Goal: Task Accomplishment & Management: Complete application form

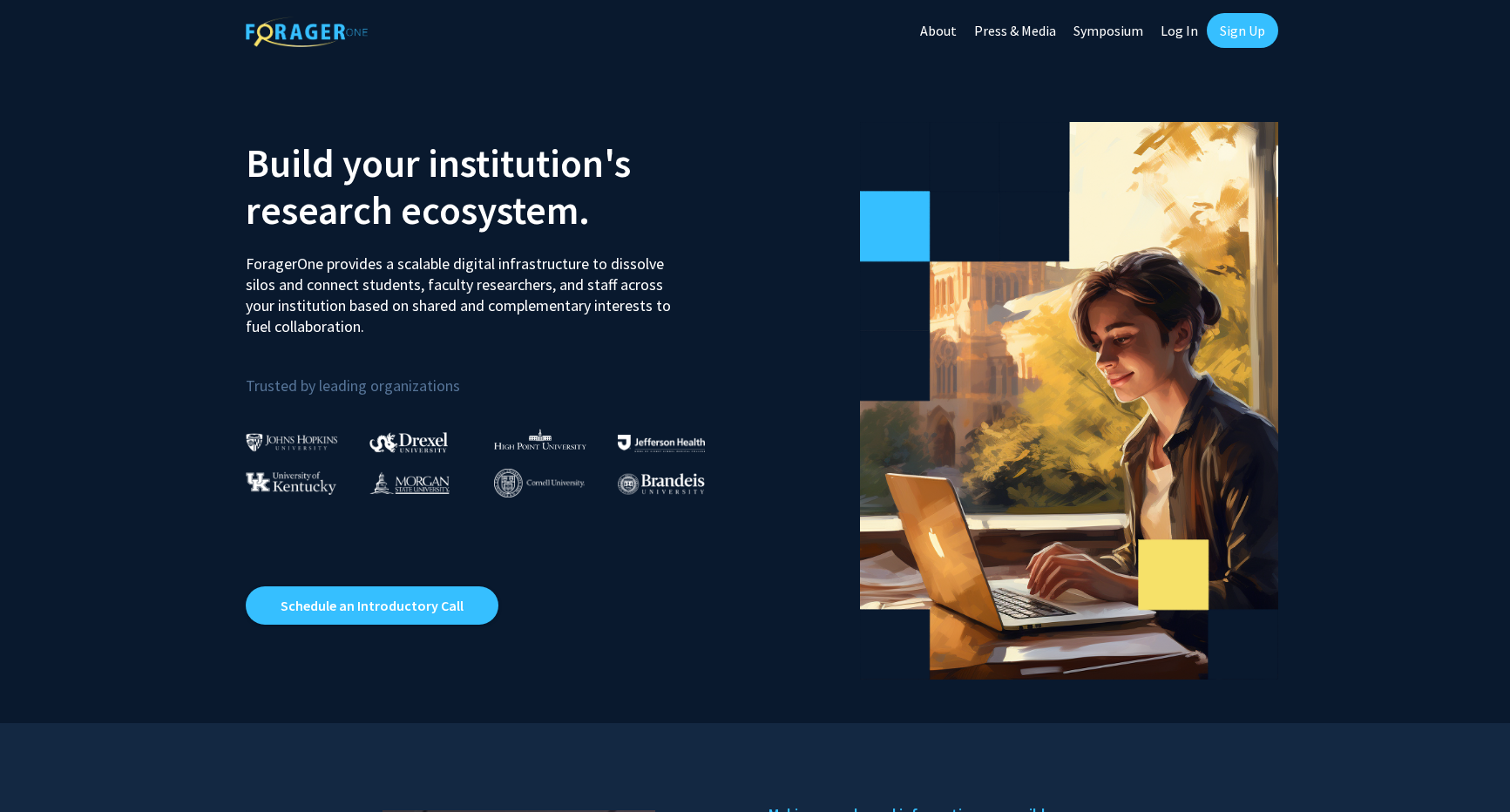
click at [1176, 23] on link "Log In" at bounding box center [1179, 31] width 55 height 61
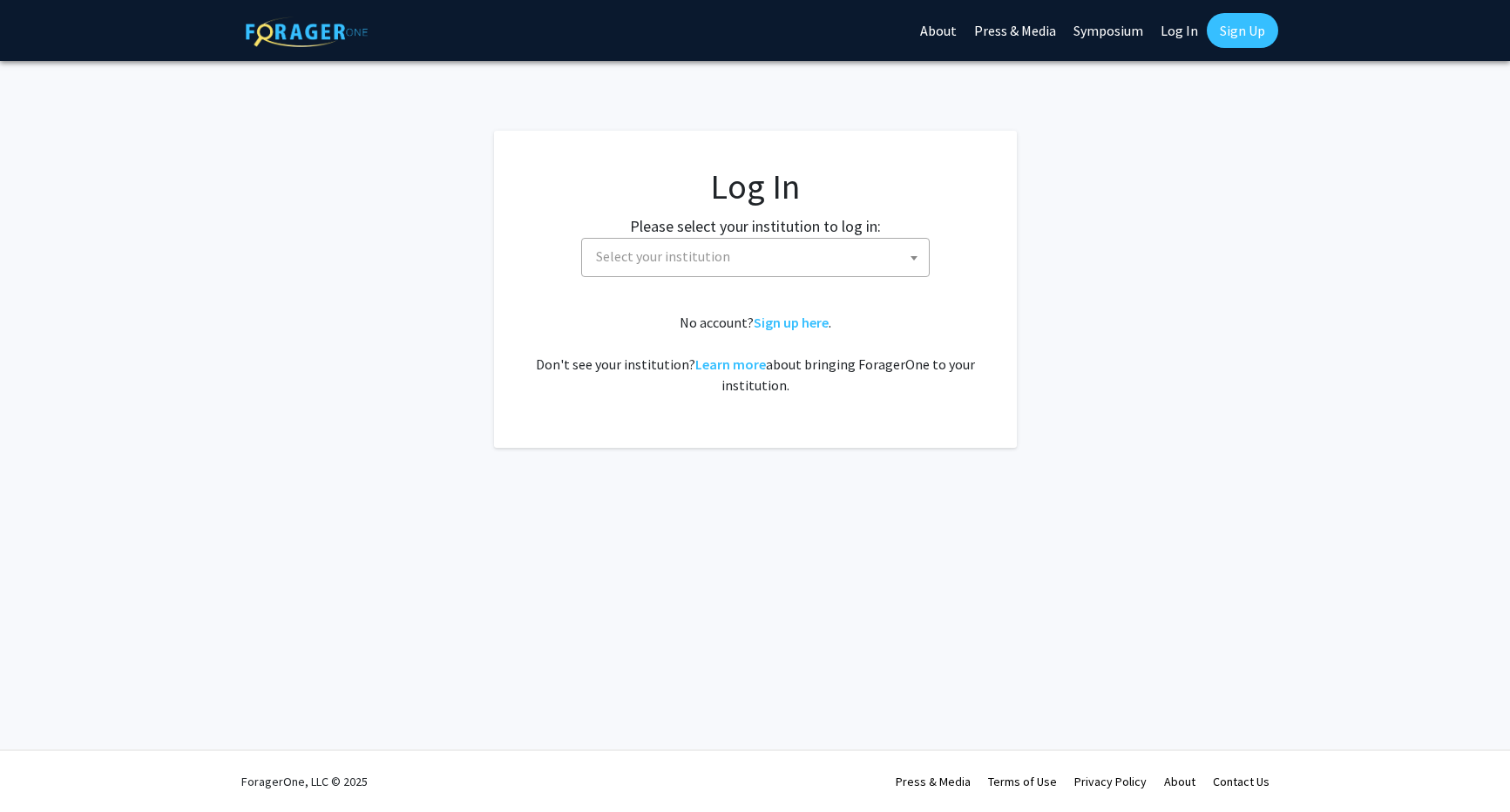
click at [679, 263] on span "Select your institution" at bounding box center [663, 256] width 134 height 17
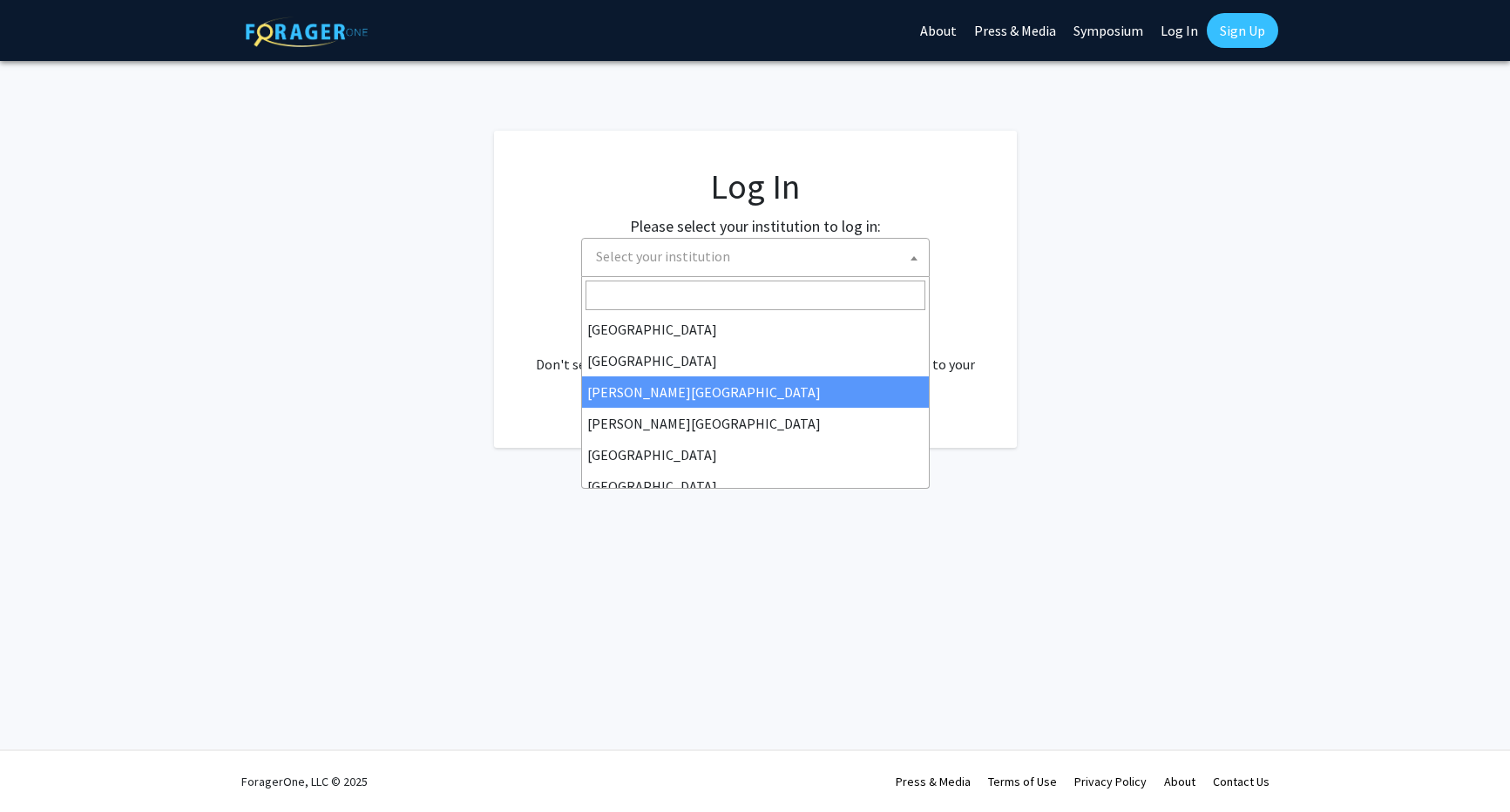
scroll to position [610, 0]
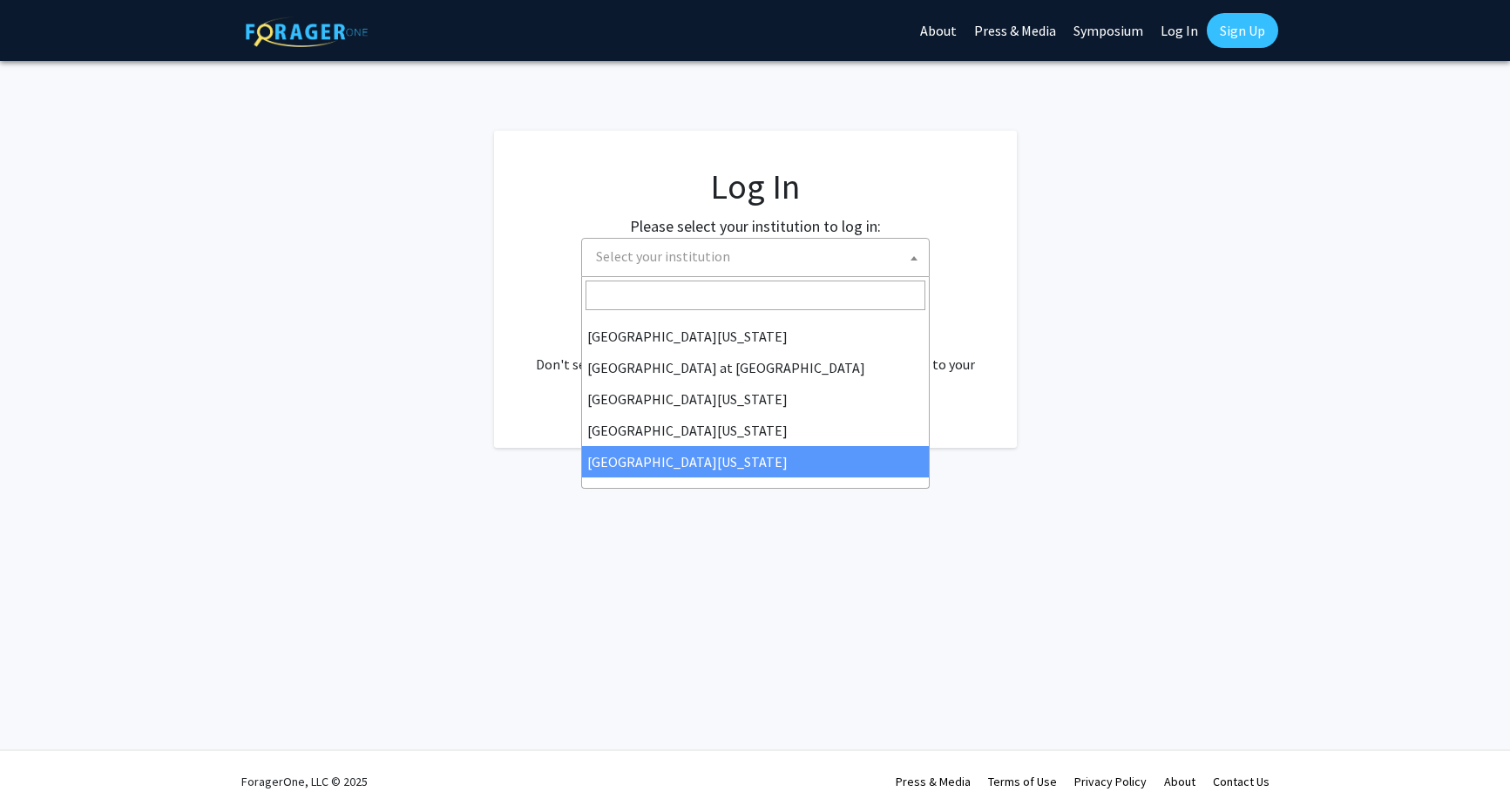
select select "33"
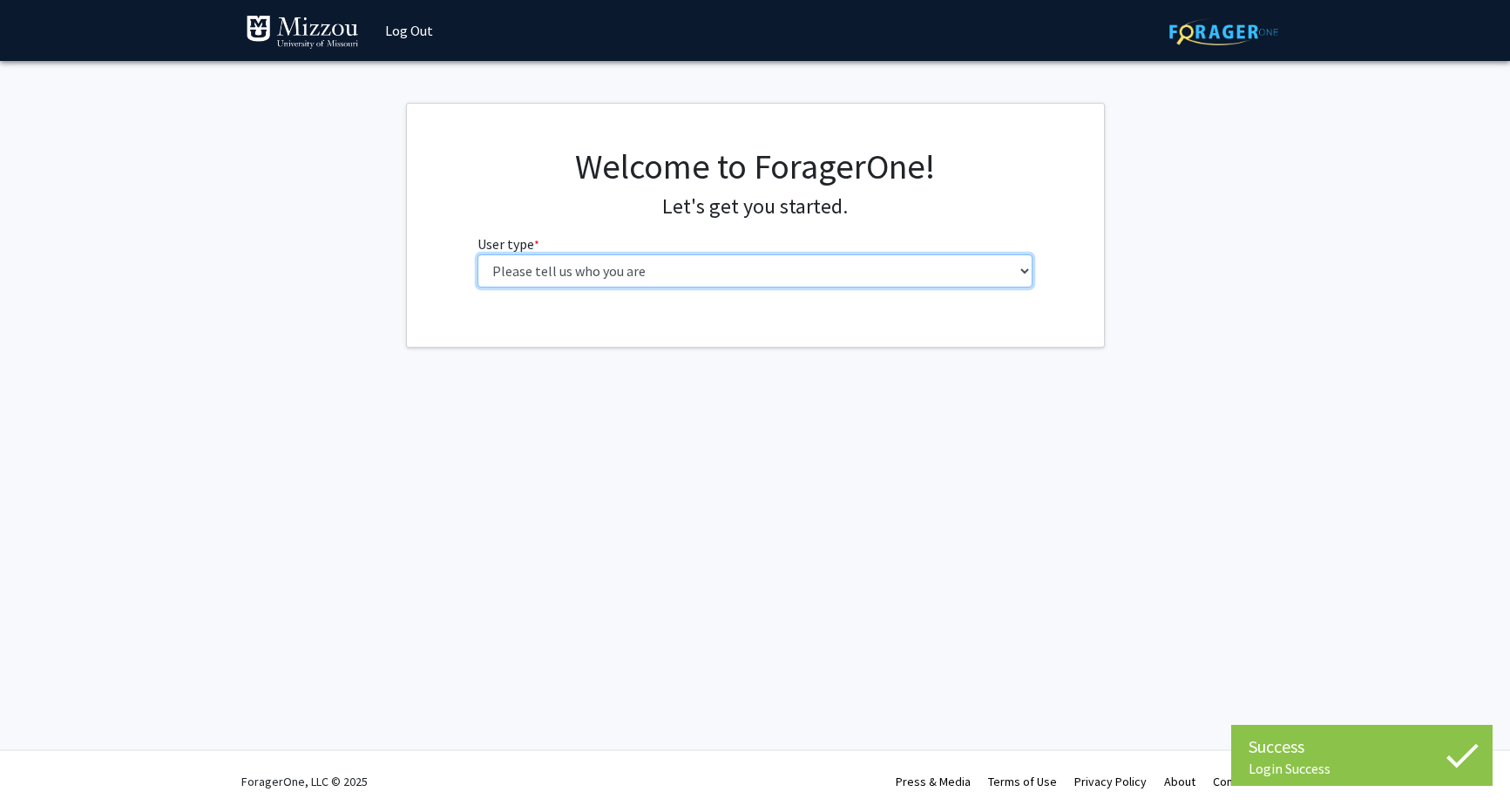
click at [723, 270] on select "Please tell us who you are Undergraduate Student Master's Student Doctoral Cand…" at bounding box center [755, 270] width 555 height 33
select select "5: faculty"
click at [478, 254] on select "Please tell us who you are Undergraduate Student Master's Student Doctoral Cand…" at bounding box center [755, 270] width 555 height 33
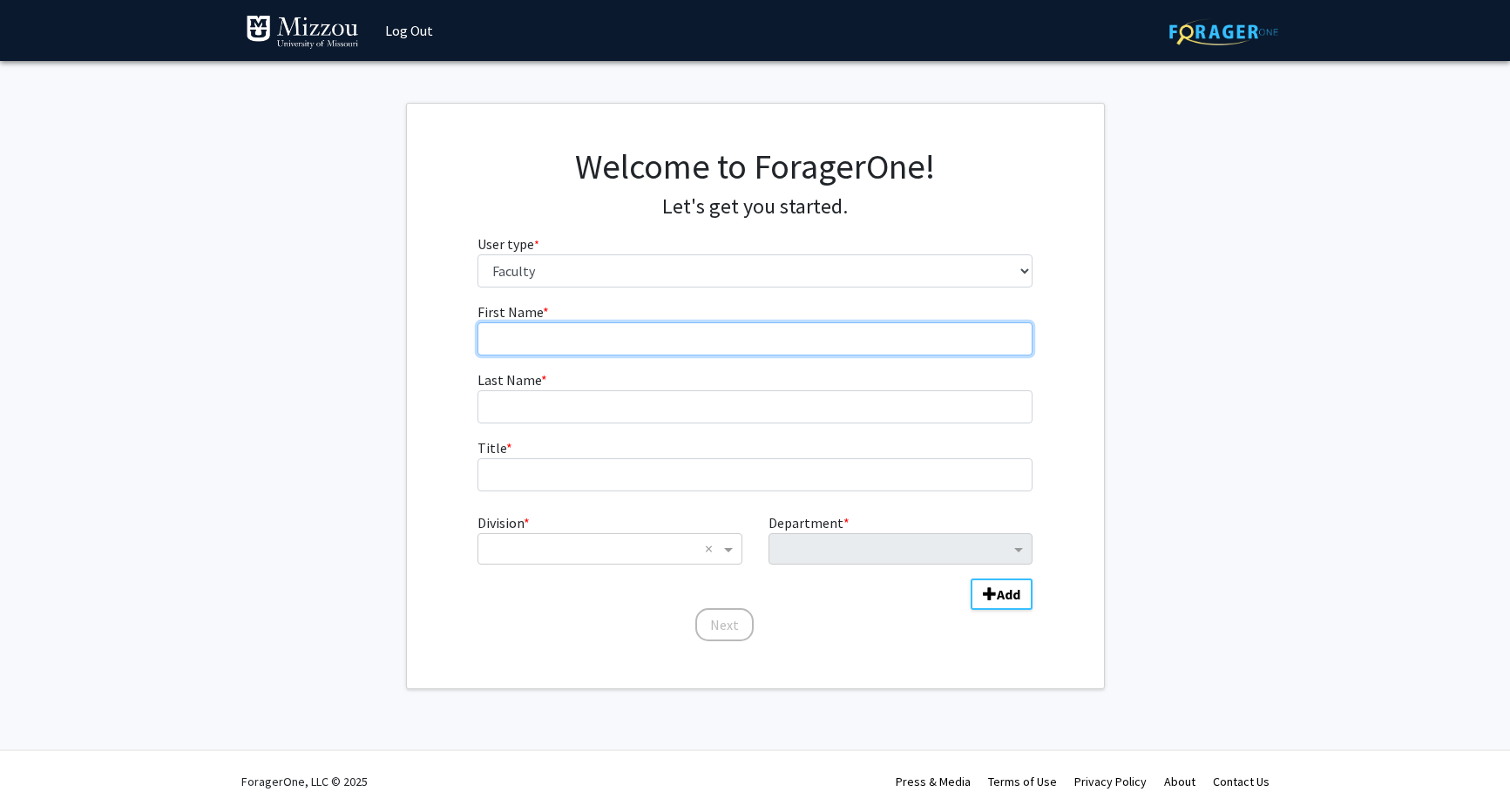
click at [693, 345] on input "First Name * required" at bounding box center [755, 338] width 555 height 33
type input "Anna"
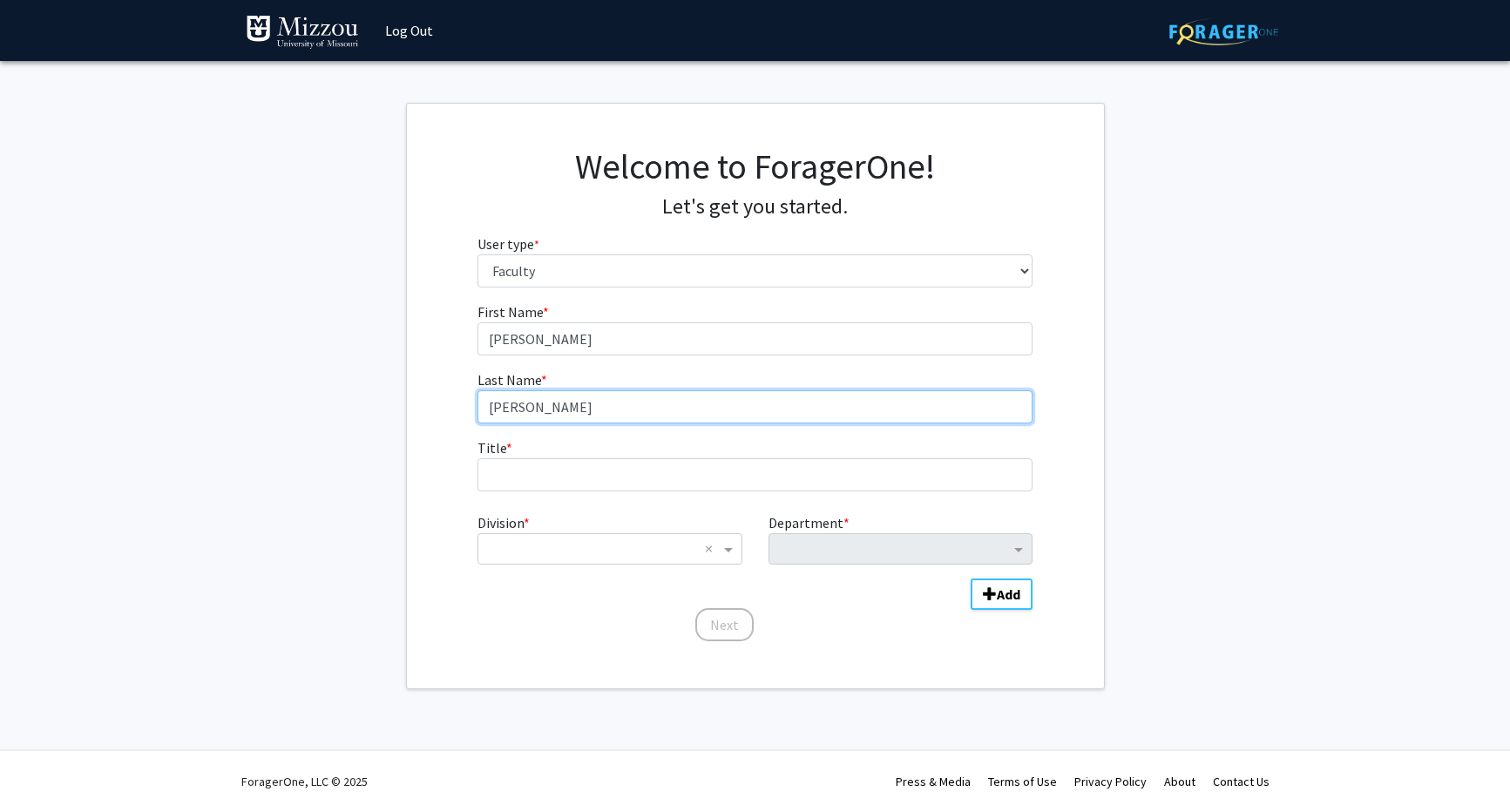
type input "Boone"
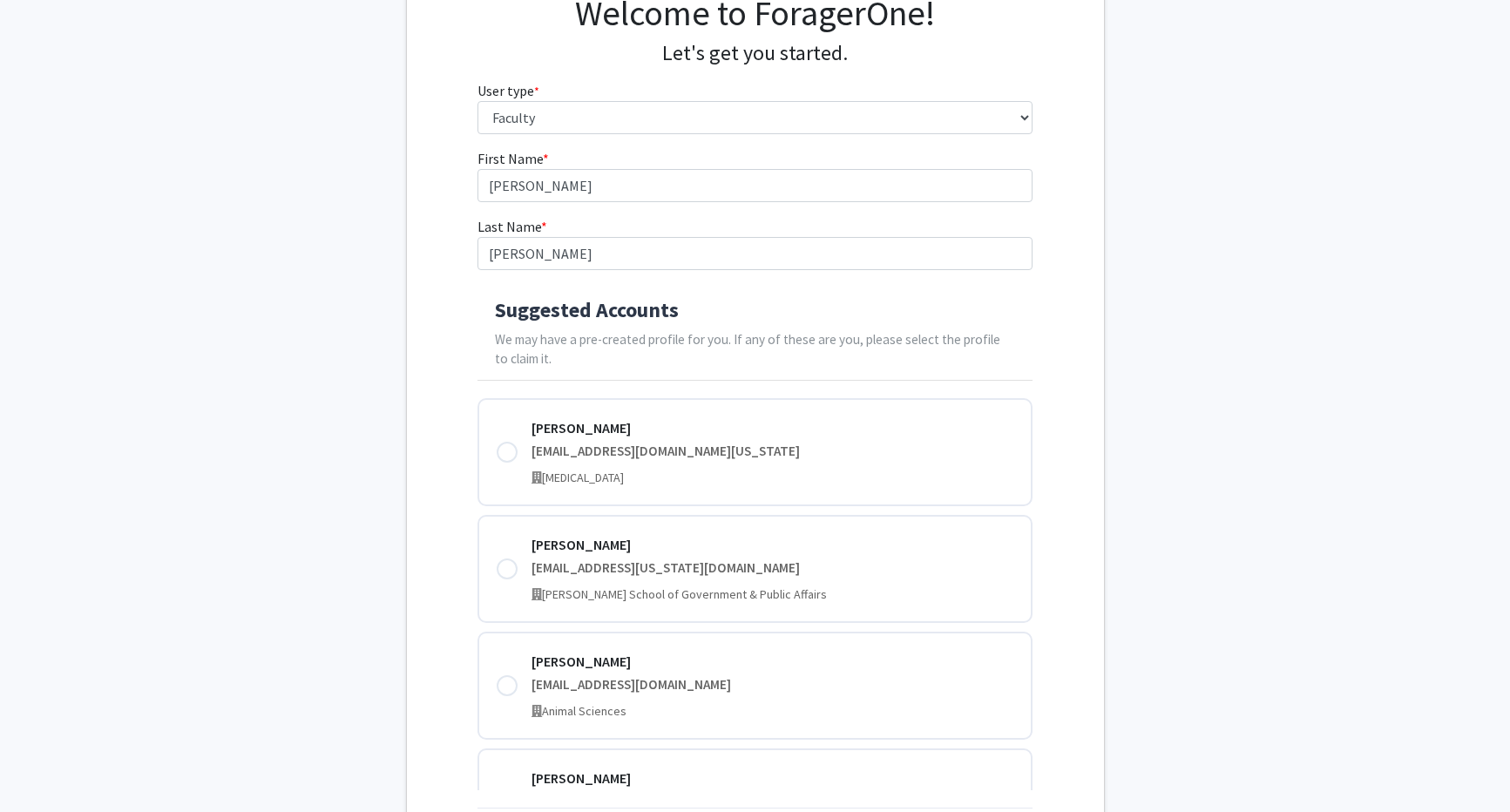
scroll to position [163, 0]
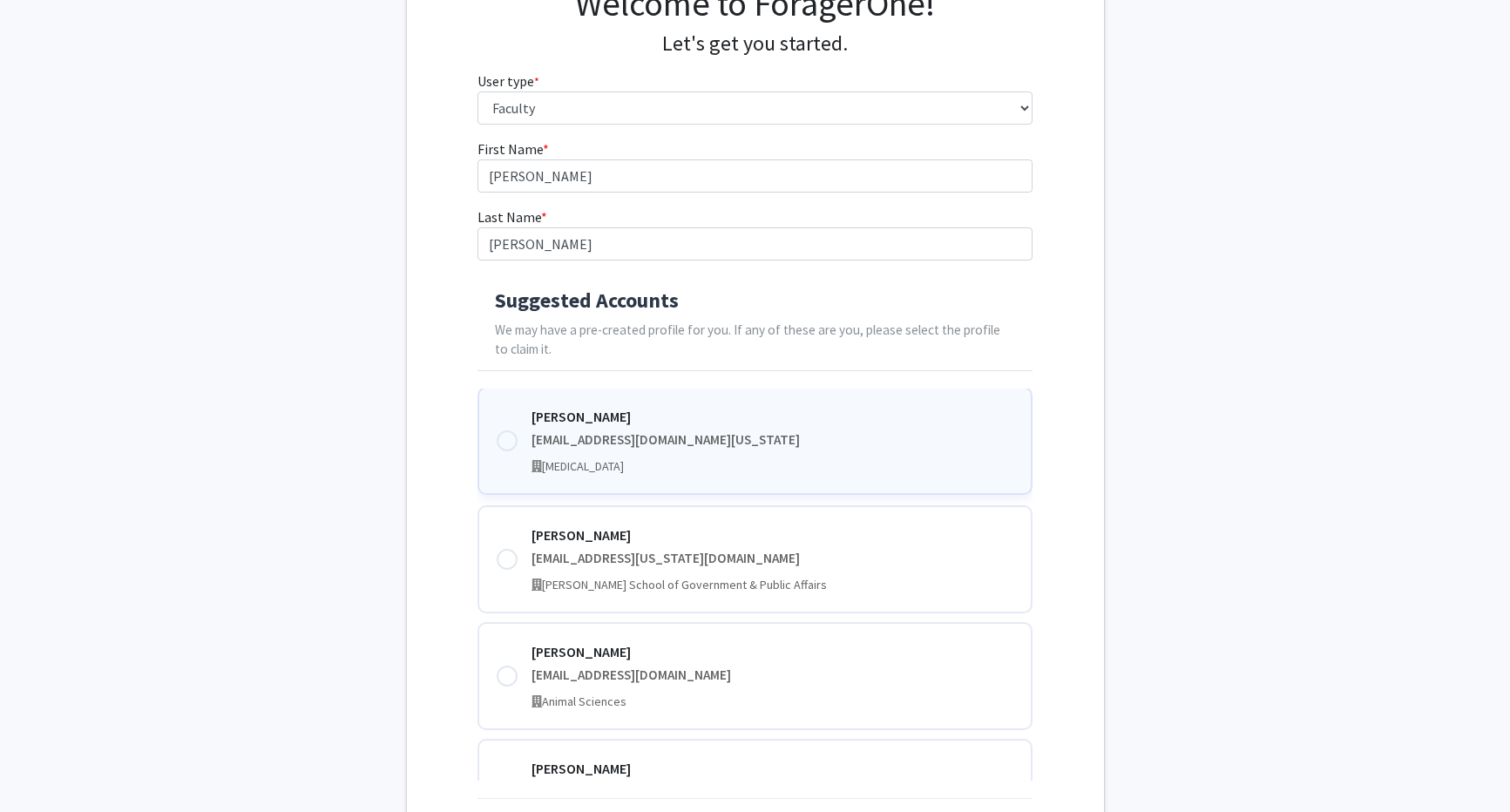
click at [624, 463] on span "Occupational Therapy" at bounding box center [583, 466] width 82 height 15
type input "Anna"
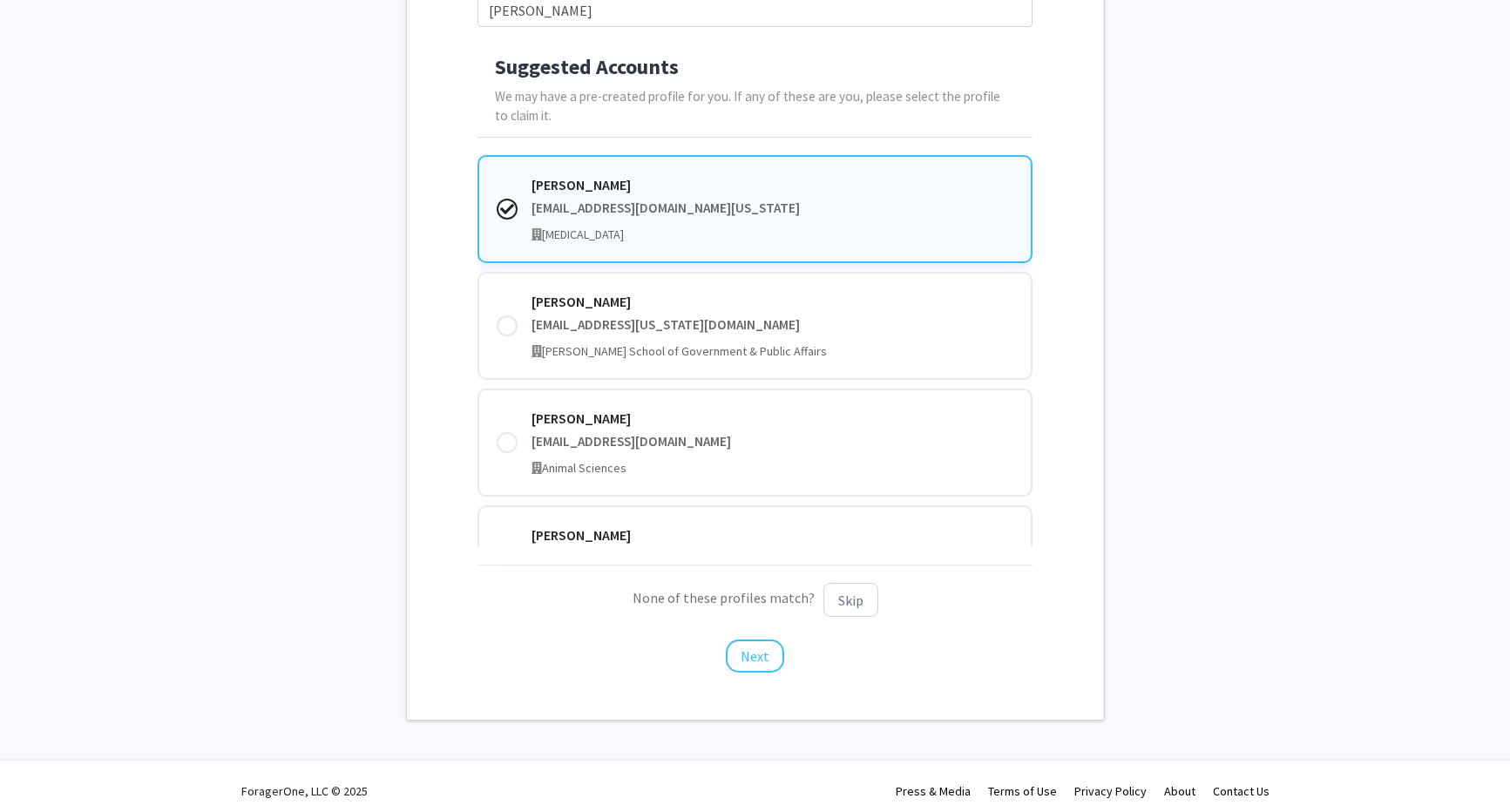
scroll to position [392, 0]
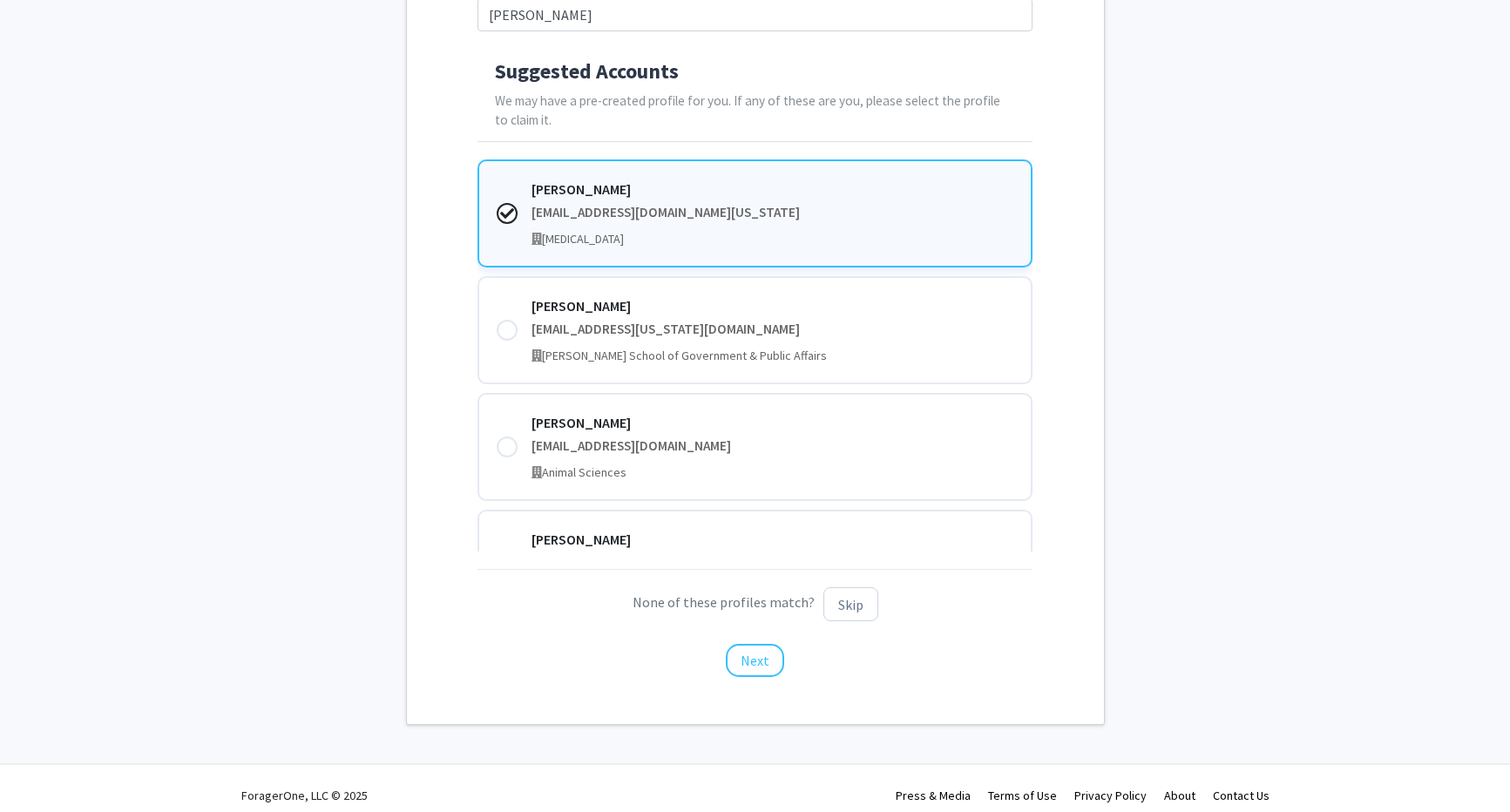
click at [1275, 406] on fg-get-started "Welcome to ForagerOne! Let's get you started. User type * required Please tell …" at bounding box center [755, 218] width 1510 height 1014
click at [744, 653] on button "Next" at bounding box center [755, 659] width 58 height 33
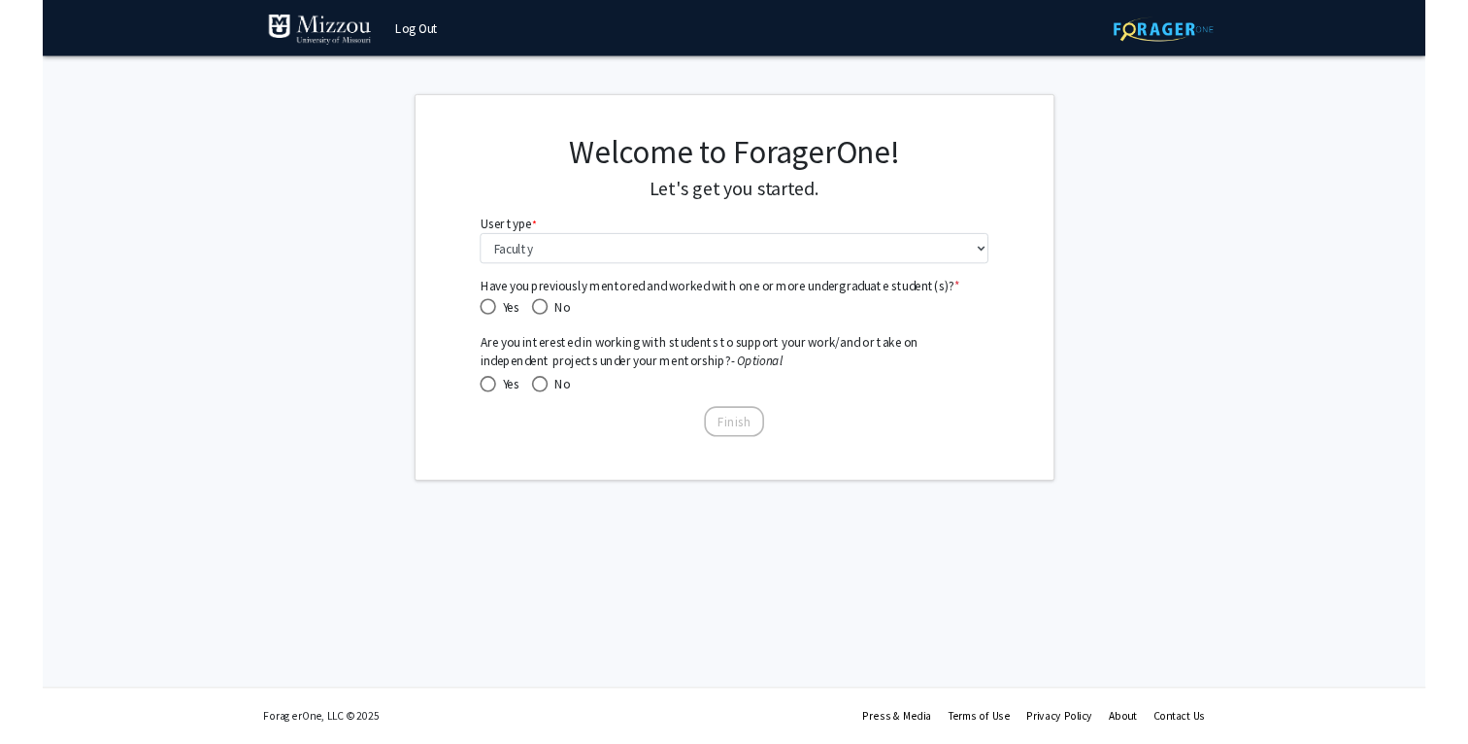
scroll to position [0, 0]
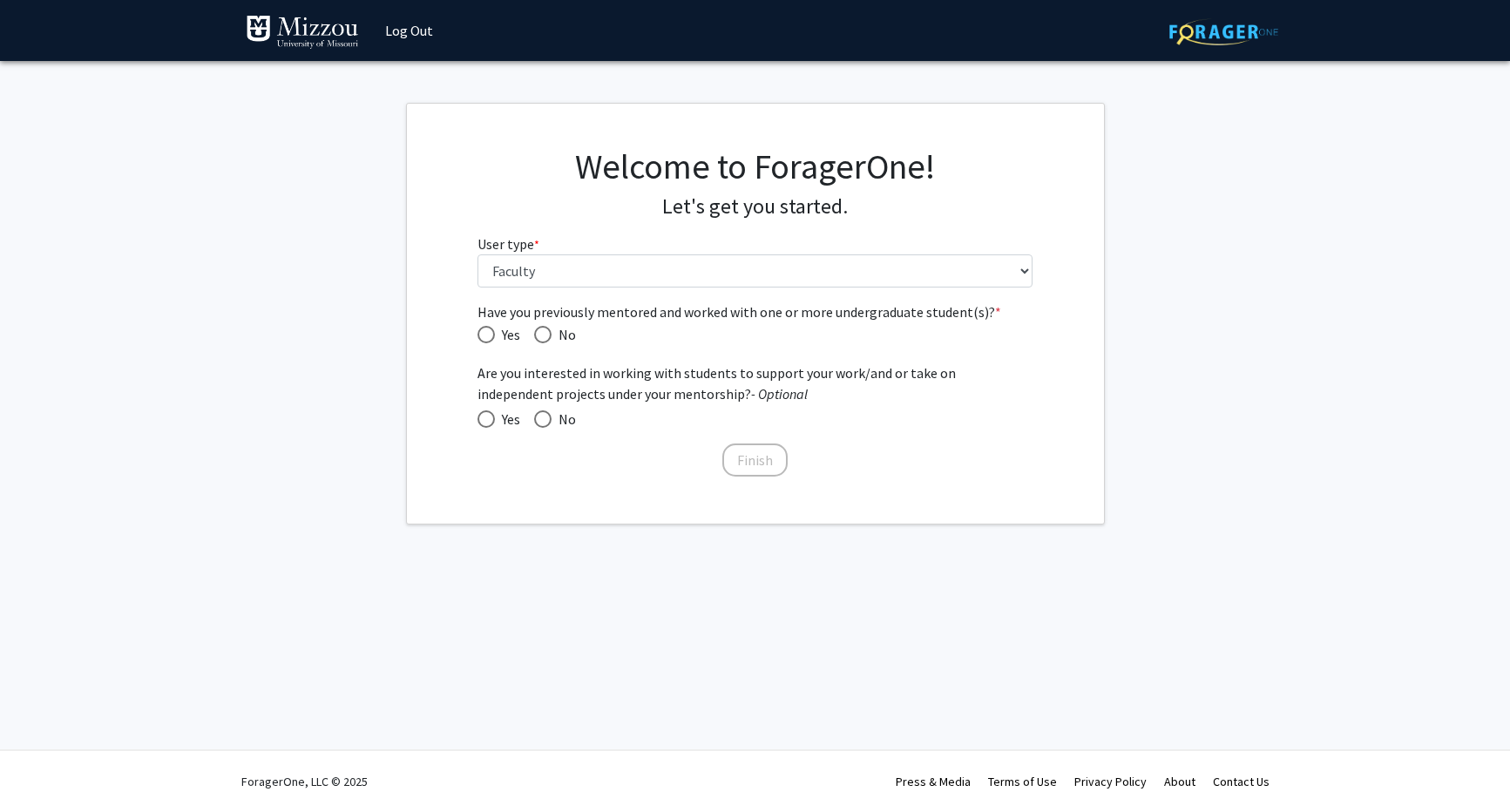
click at [1312, 305] on fg-get-started "Welcome to ForagerOne! Let's get you started. User type * required Please tell …" at bounding box center [755, 314] width 1510 height 422
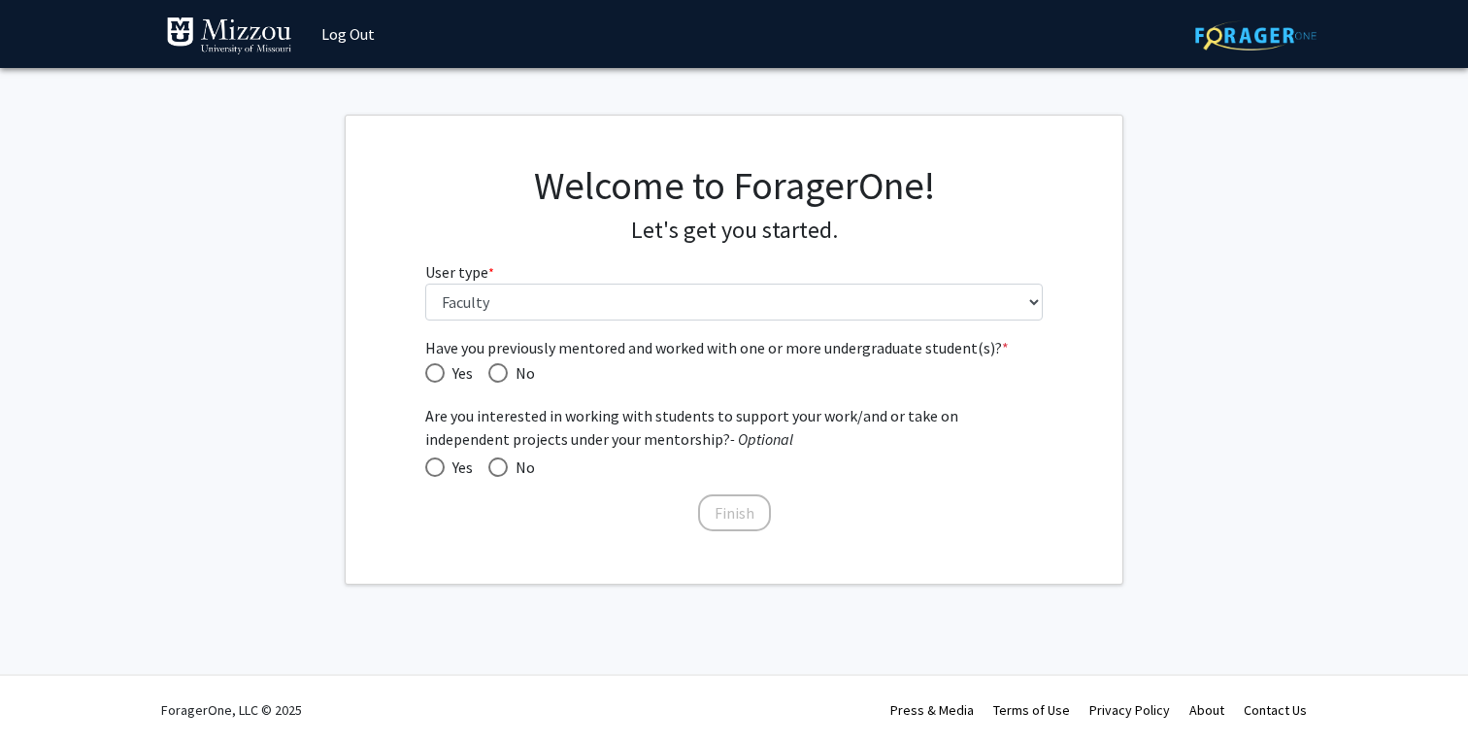
click at [436, 371] on span "Have you previously mentored and worked with one or more undergraduate student(…" at bounding box center [434, 372] width 19 height 19
click at [436, 371] on input "Yes" at bounding box center [434, 372] width 19 height 19
radio input "true"
click at [441, 467] on span at bounding box center [434, 466] width 19 height 19
click at [441, 467] on input "Yes" at bounding box center [434, 466] width 19 height 19
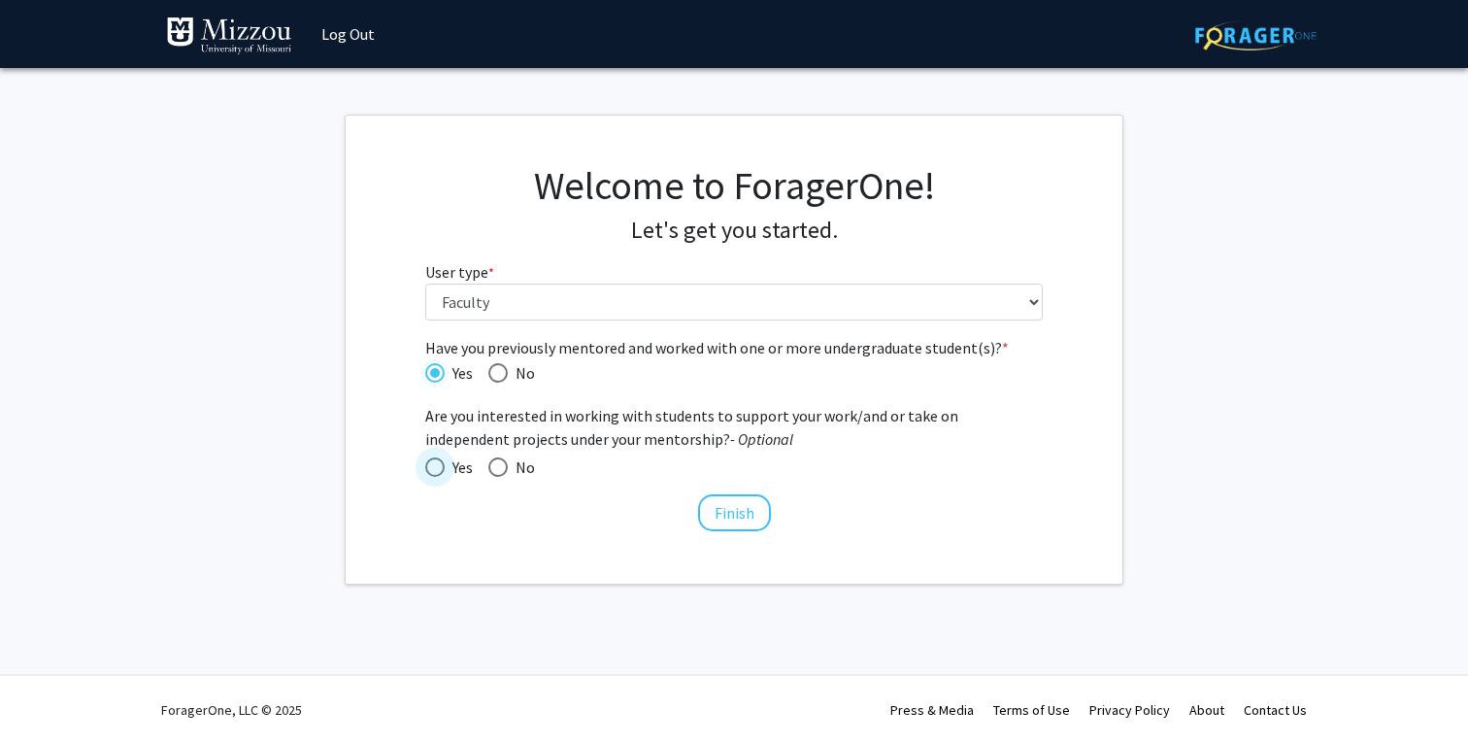
radio input "true"
click at [719, 512] on button "Finish" at bounding box center [734, 512] width 73 height 37
